Goal: Task Accomplishment & Management: Complete application form

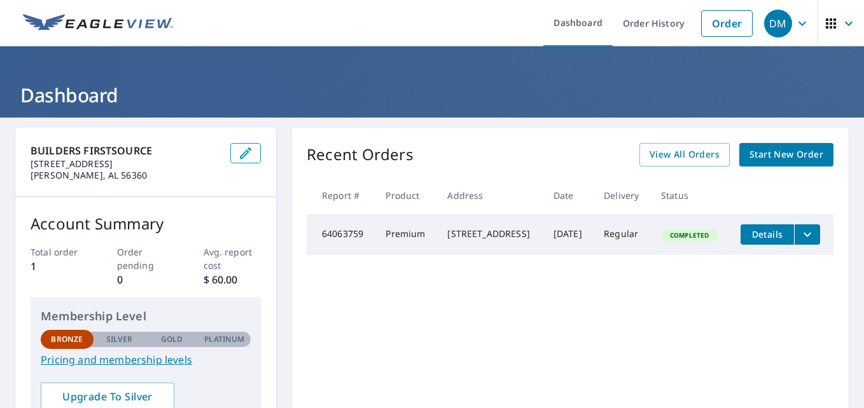
click at [757, 155] on span "Start New Order" at bounding box center [786, 155] width 74 height 16
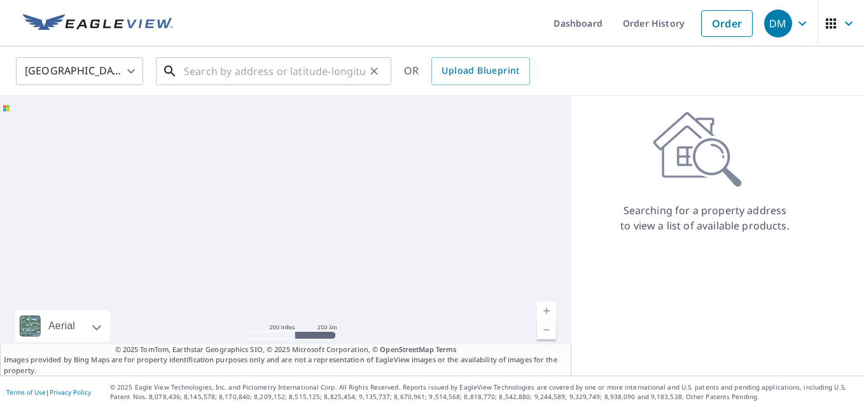
click at [190, 71] on input "text" at bounding box center [274, 71] width 181 height 36
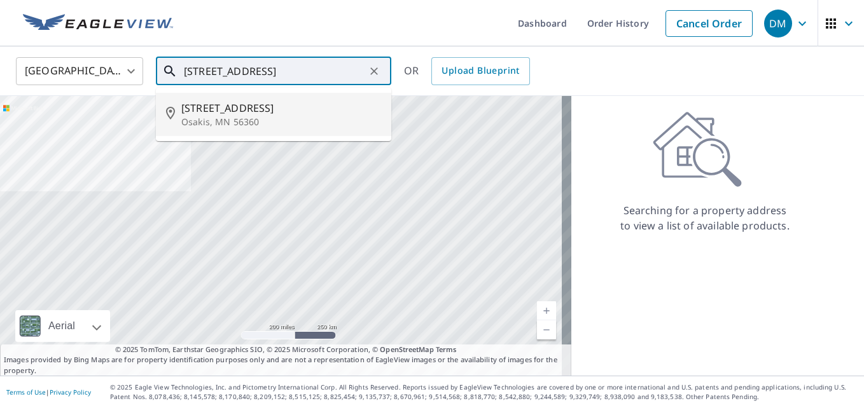
click at [212, 110] on span "[STREET_ADDRESS]" at bounding box center [281, 107] width 200 height 15
type input "[STREET_ADDRESS]"
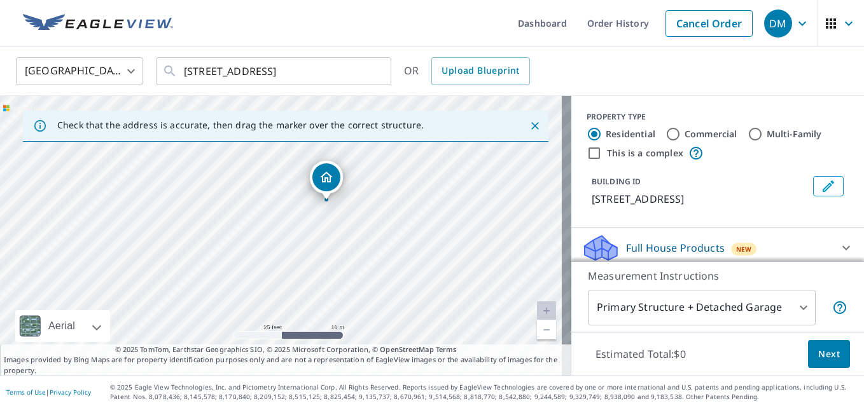
drag, startPoint x: 291, startPoint y: 221, endPoint x: 320, endPoint y: 239, distance: 33.9
click at [320, 239] on div "[STREET_ADDRESS]" at bounding box center [285, 236] width 571 height 280
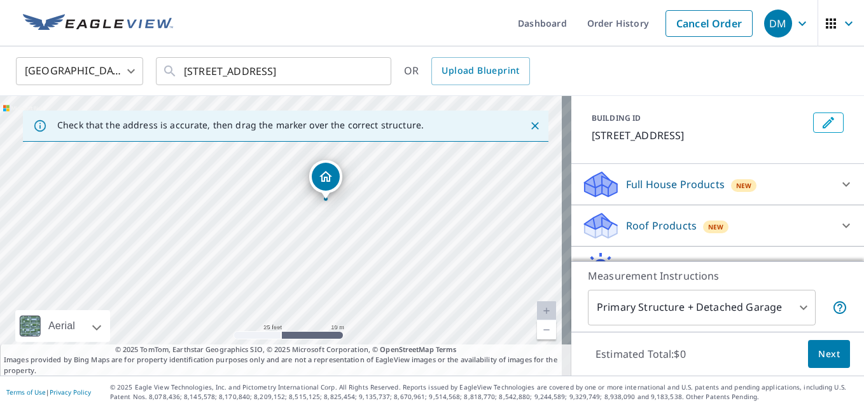
scroll to position [127, 0]
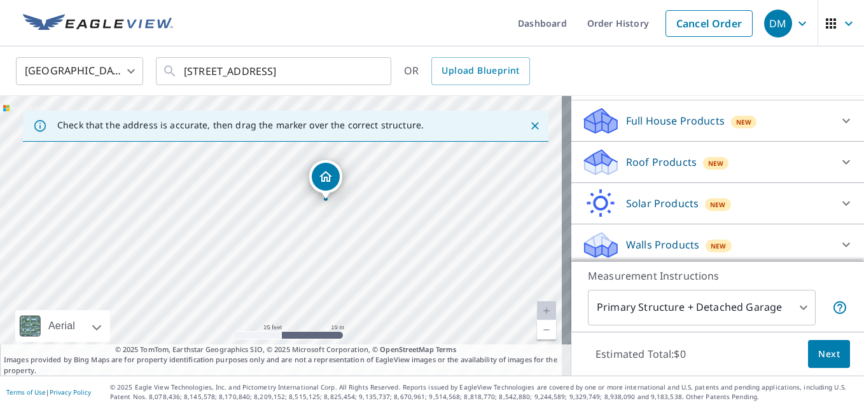
click at [640, 163] on p "Roof Products" at bounding box center [661, 162] width 71 height 15
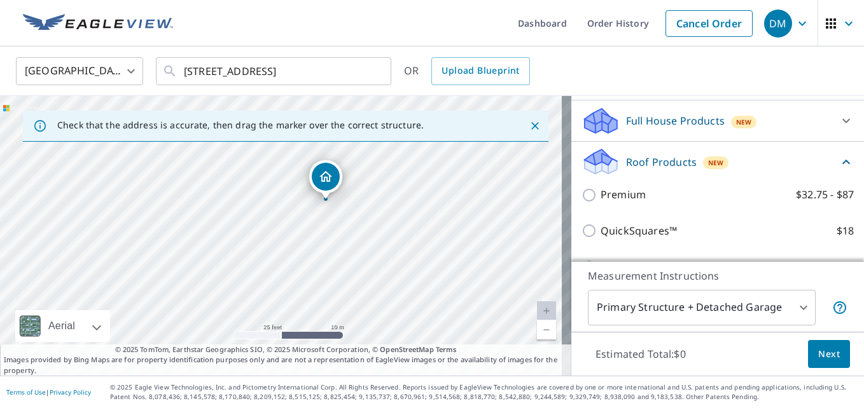
scroll to position [191, 0]
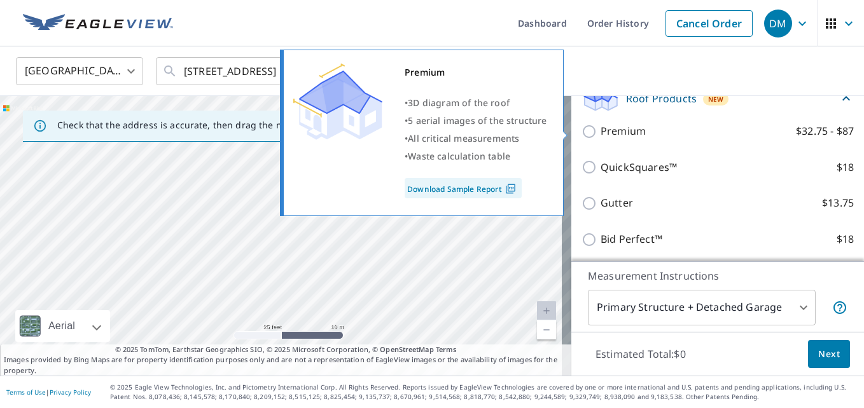
click at [581, 129] on input "Premium $32.75 - $87" at bounding box center [590, 131] width 19 height 15
checkbox input "true"
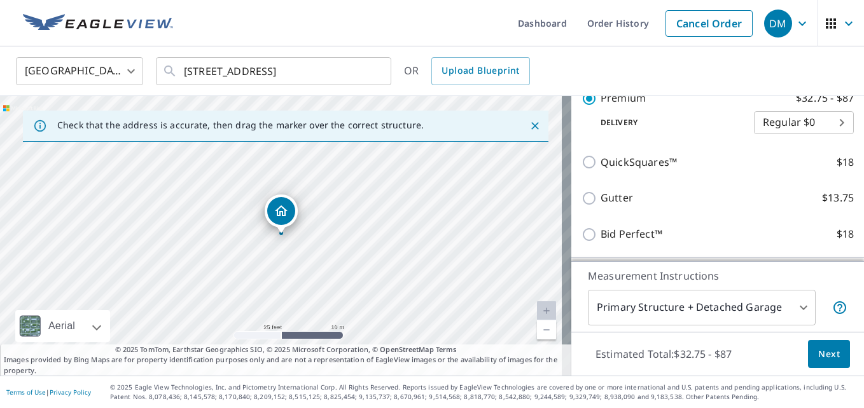
scroll to position [254, 0]
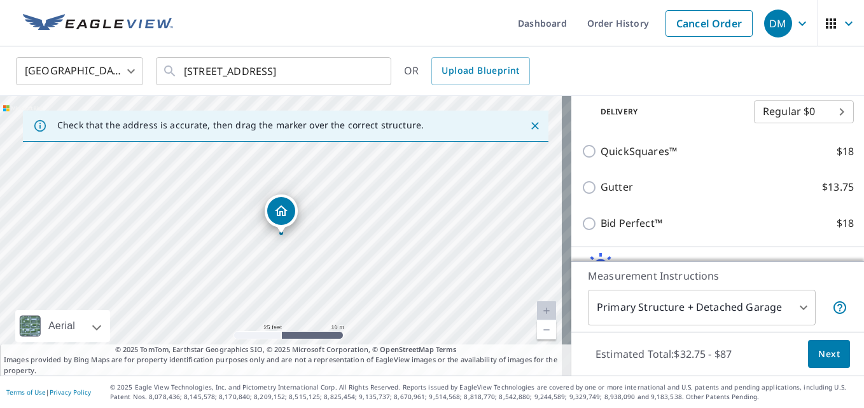
click at [819, 114] on body "DM DM Dashboard Order History Cancel Order DM [GEOGRAPHIC_DATA] [GEOGRAPHIC_DAT…" at bounding box center [432, 204] width 864 height 408
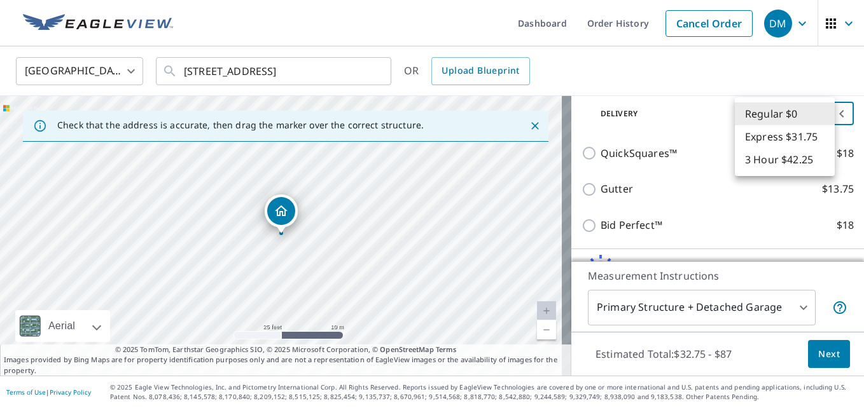
click at [809, 349] on div at bounding box center [432, 204] width 864 height 408
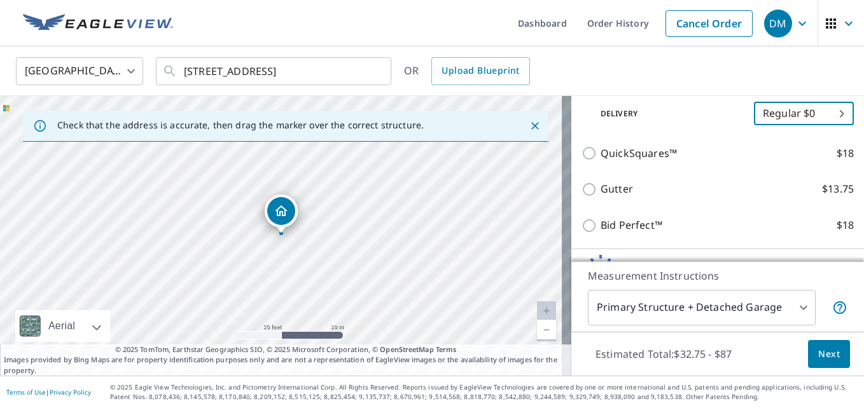
click at [789, 306] on body "DM DM Dashboard Order History Cancel Order DM [GEOGRAPHIC_DATA] [GEOGRAPHIC_DAT…" at bounding box center [432, 204] width 864 height 408
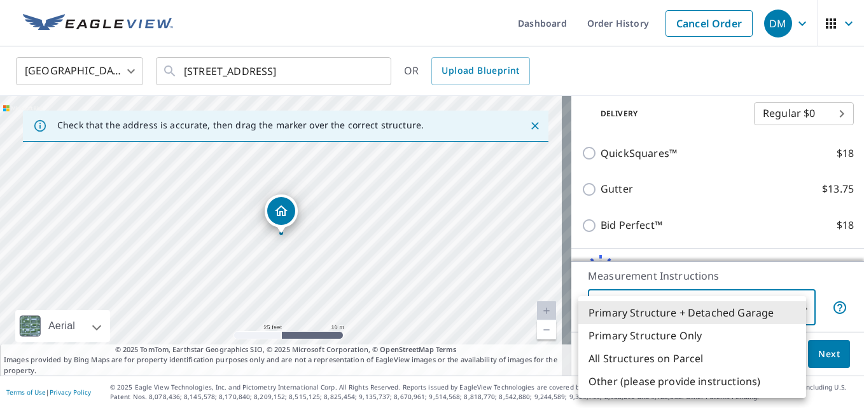
drag, startPoint x: 311, startPoint y: 273, endPoint x: 322, endPoint y: 251, distance: 25.0
click at [322, 251] on div at bounding box center [432, 204] width 864 height 408
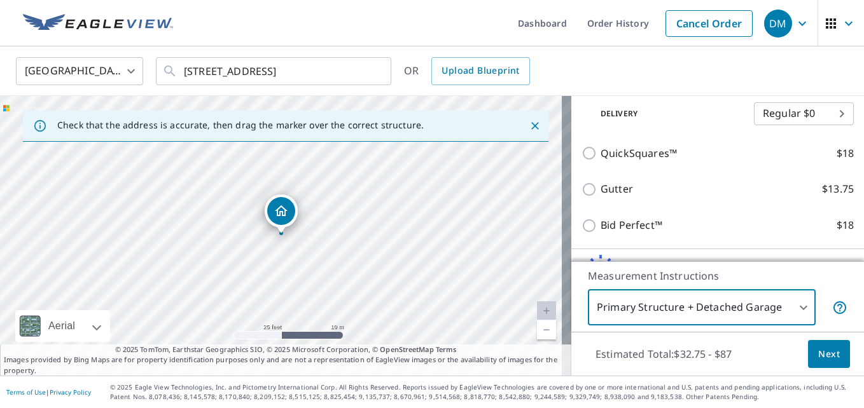
click at [796, 304] on body "DM DM Dashboard Order History Cancel Order DM [GEOGRAPHIC_DATA] [GEOGRAPHIC_DAT…" at bounding box center [432, 204] width 864 height 408
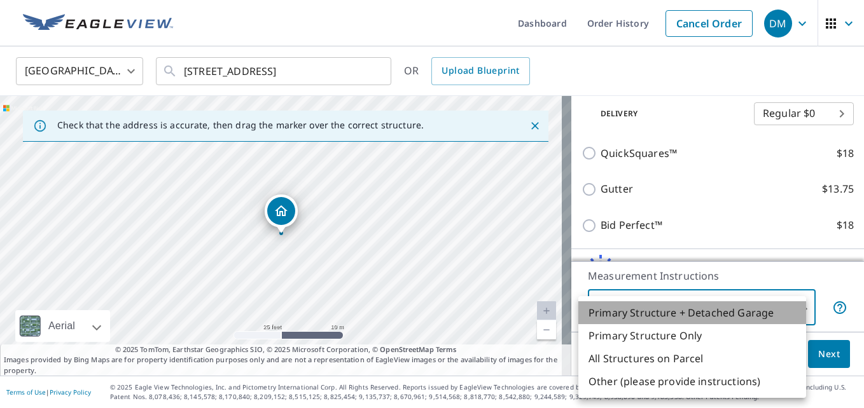
click at [740, 318] on li "Primary Structure + Detached Garage" at bounding box center [692, 312] width 228 height 23
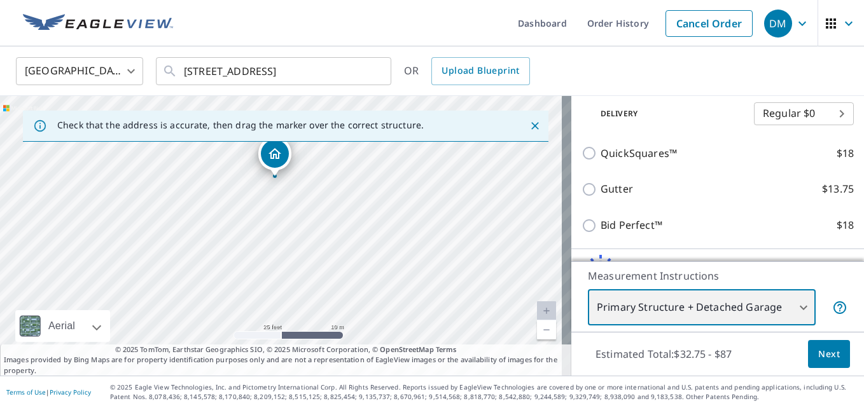
drag, startPoint x: 352, startPoint y: 254, endPoint x: 342, endPoint y: 187, distance: 67.7
click at [342, 187] on div "[STREET_ADDRESS]" at bounding box center [285, 236] width 571 height 280
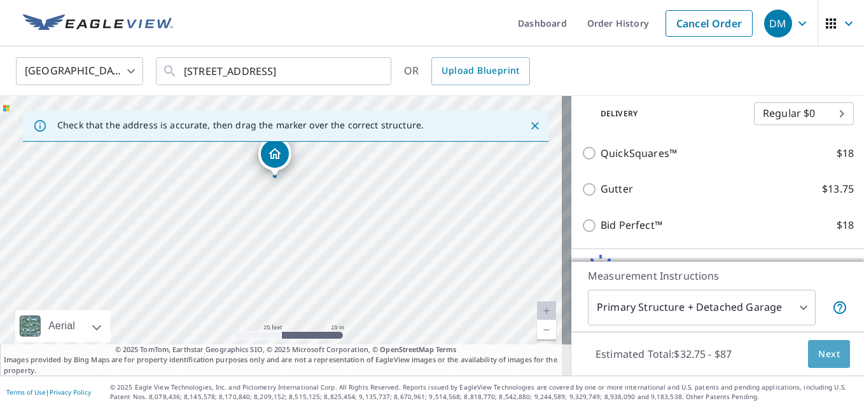
click at [818, 354] on span "Next" at bounding box center [829, 355] width 22 height 16
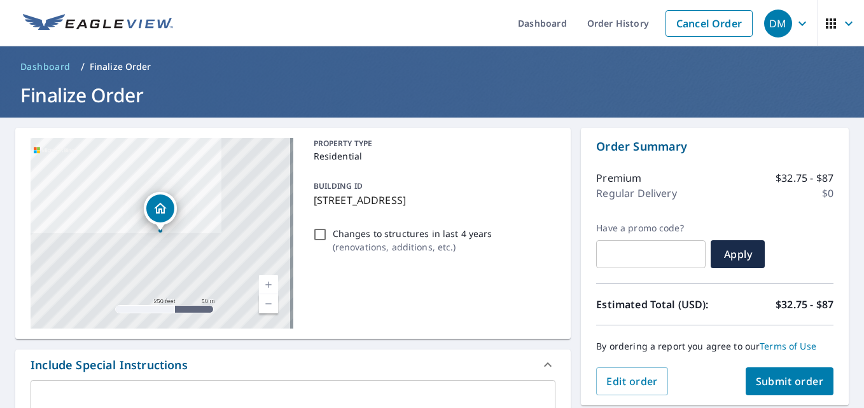
scroll to position [64, 0]
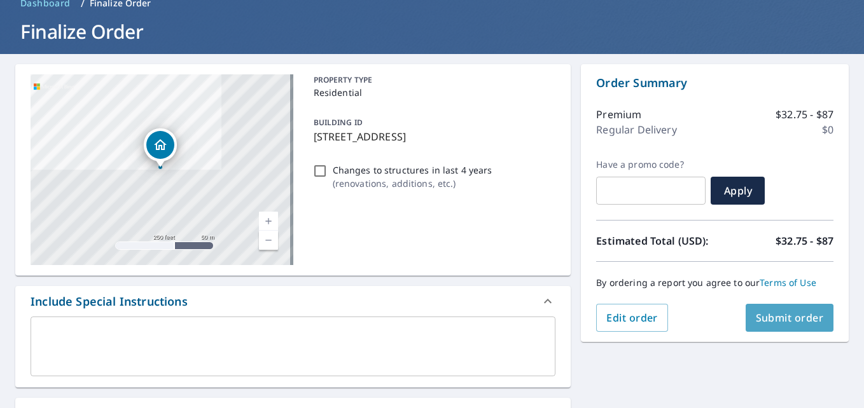
click at [785, 319] on span "Submit order" at bounding box center [790, 318] width 68 height 14
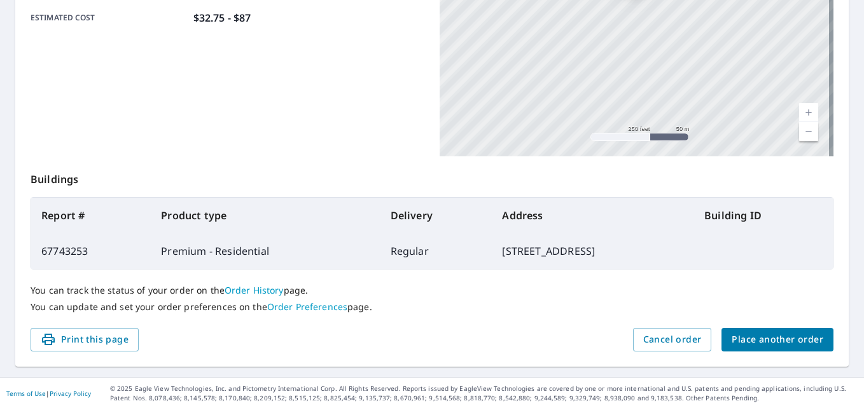
scroll to position [340, 0]
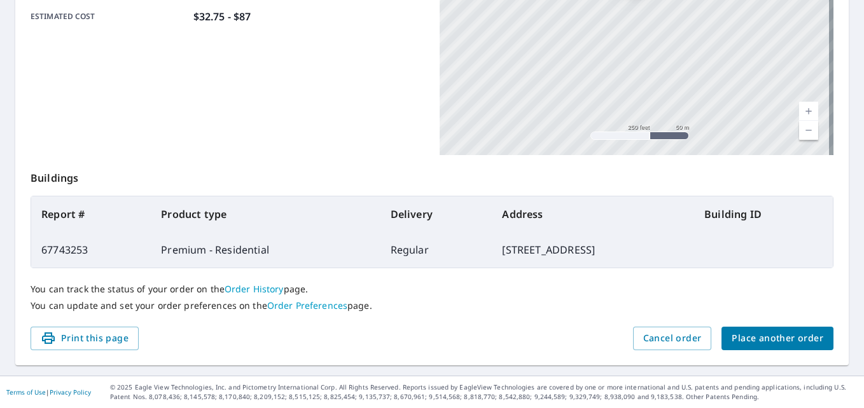
click at [265, 289] on link "Order History" at bounding box center [254, 289] width 59 height 12
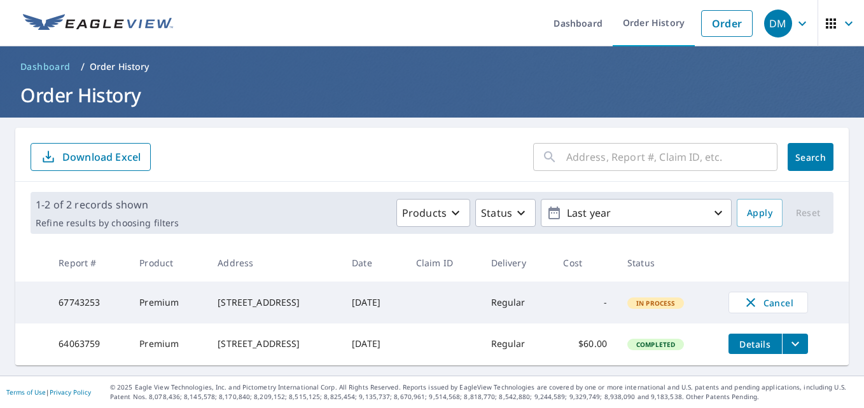
scroll to position [8, 0]
